Goal: Task Accomplishment & Management: Manage account settings

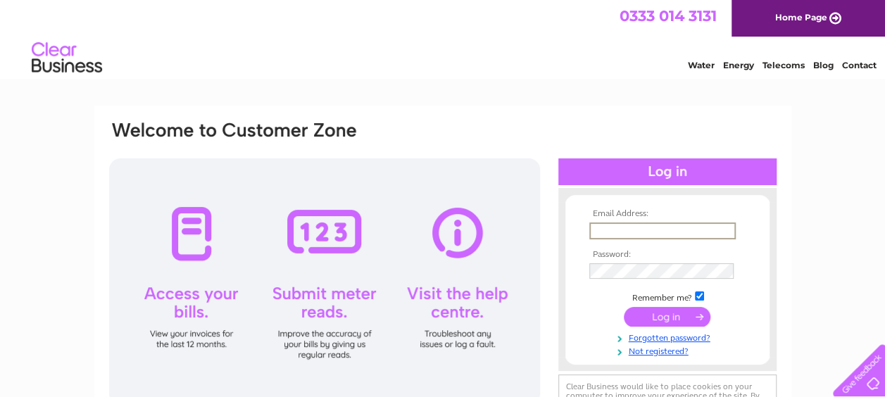
click at [630, 232] on input "text" at bounding box center [662, 230] width 146 height 17
type input "[EMAIL_ADDRESS][DOMAIN_NAME]"
click at [679, 324] on input "submit" at bounding box center [667, 315] width 87 height 20
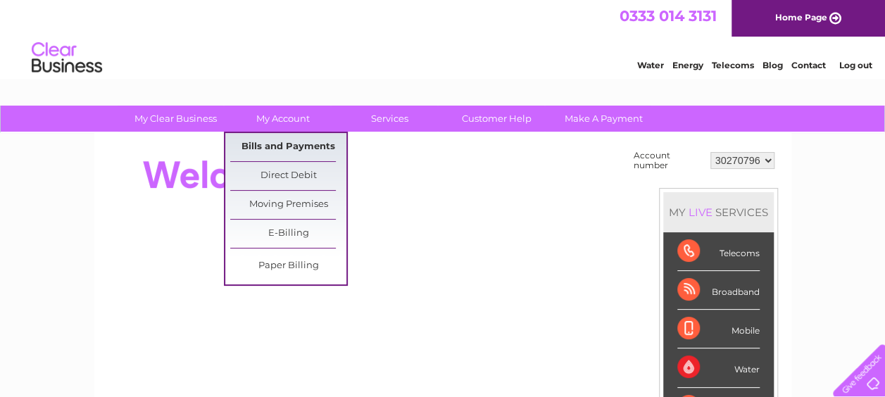
click at [277, 145] on link "Bills and Payments" at bounding box center [288, 147] width 116 height 28
click at [279, 147] on link "Bills and Payments" at bounding box center [288, 147] width 116 height 28
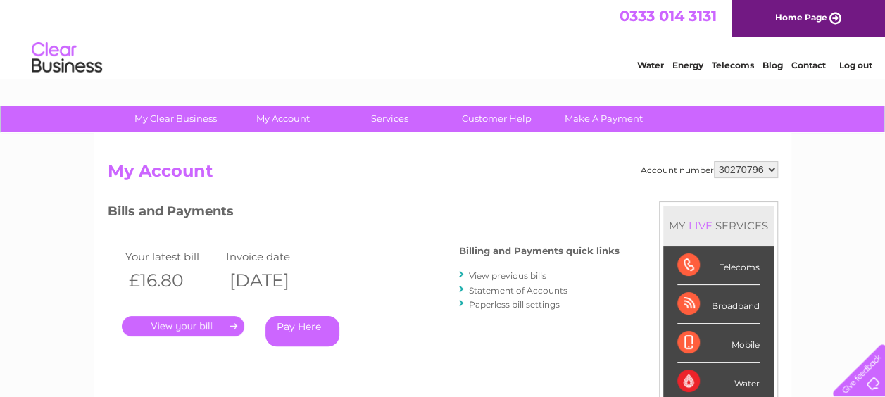
click at [847, 67] on link "Log out" at bounding box center [854, 65] width 33 height 11
